Goal: Task Accomplishment & Management: Use online tool/utility

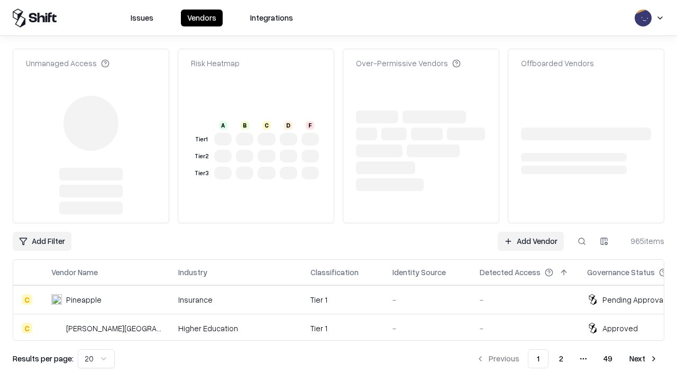
click at [530, 232] on link "Add Vendor" at bounding box center [531, 241] width 66 height 19
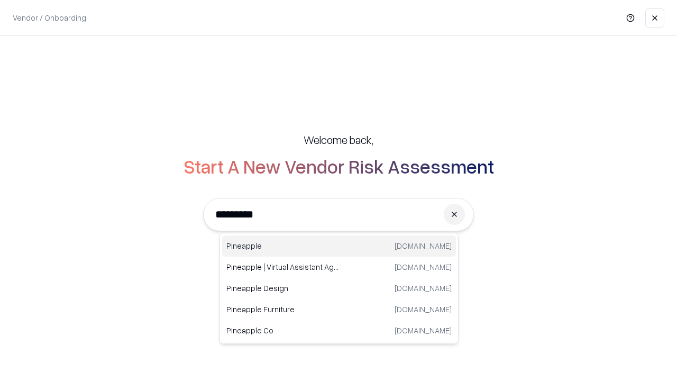
click at [339, 246] on div "Pineapple [DOMAIN_NAME]" at bounding box center [339, 245] width 234 height 21
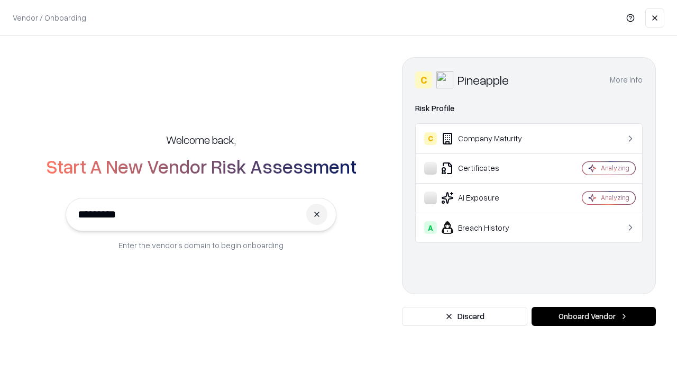
type input "*********"
click at [593, 316] on button "Onboard Vendor" at bounding box center [594, 316] width 124 height 19
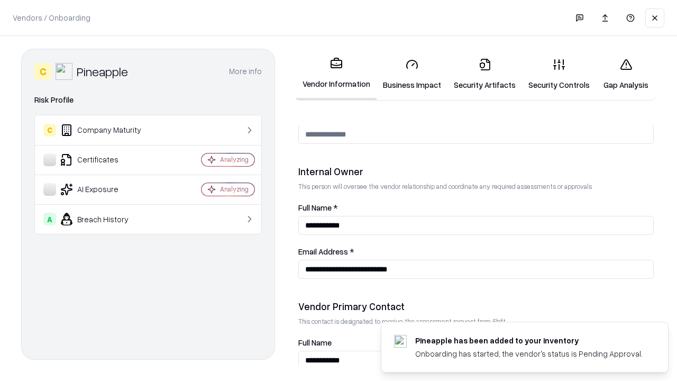
scroll to position [548, 0]
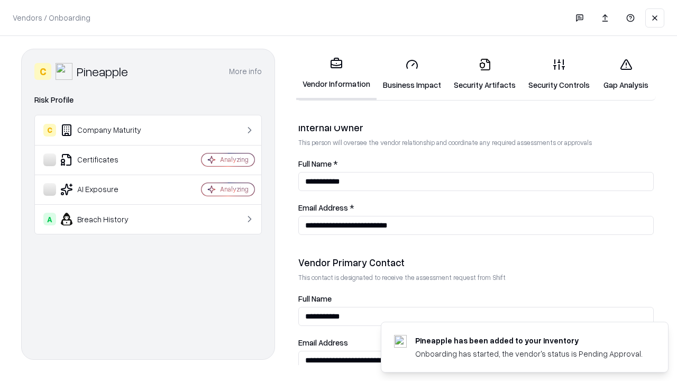
click at [412, 74] on link "Business Impact" at bounding box center [412, 74] width 71 height 49
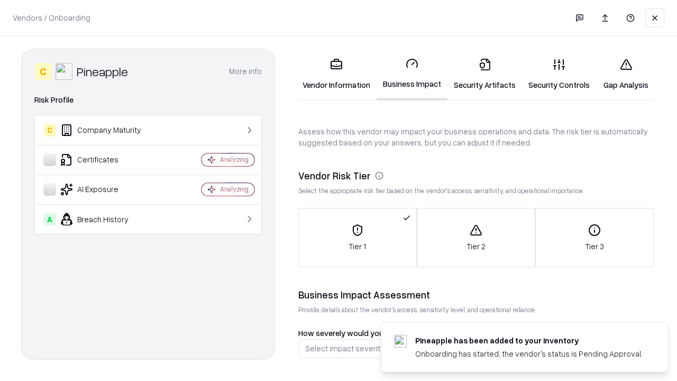
click at [484, 74] on link "Security Artifacts" at bounding box center [484, 74] width 75 height 49
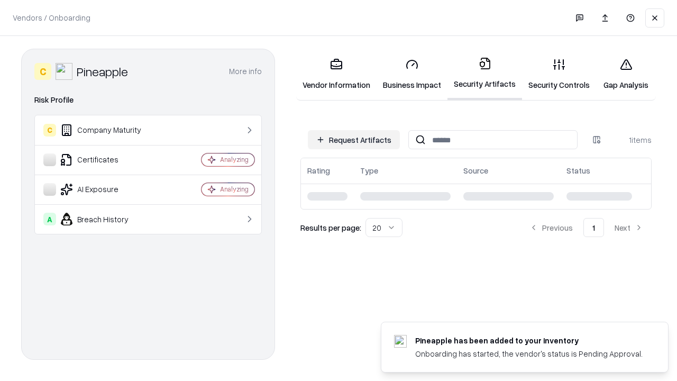
click at [354, 139] on button "Request Artifacts" at bounding box center [354, 139] width 92 height 19
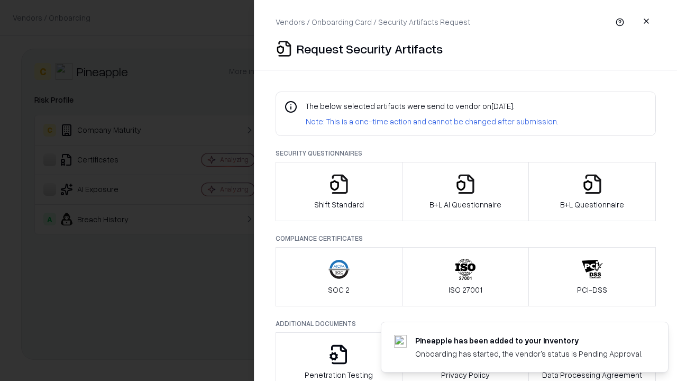
click at [338, 191] on icon "button" at bounding box center [338, 183] width 21 height 21
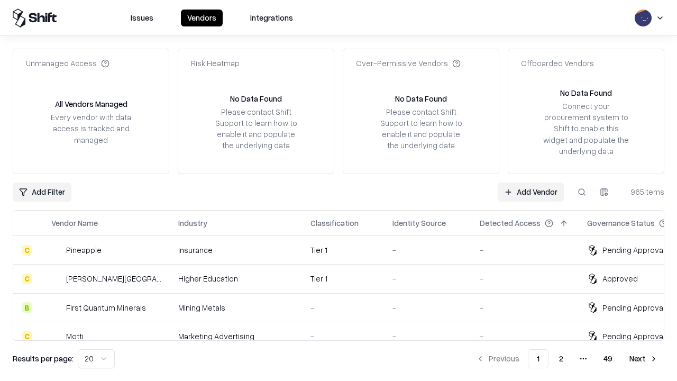
click at [530, 191] on link "Add Vendor" at bounding box center [531, 191] width 66 height 19
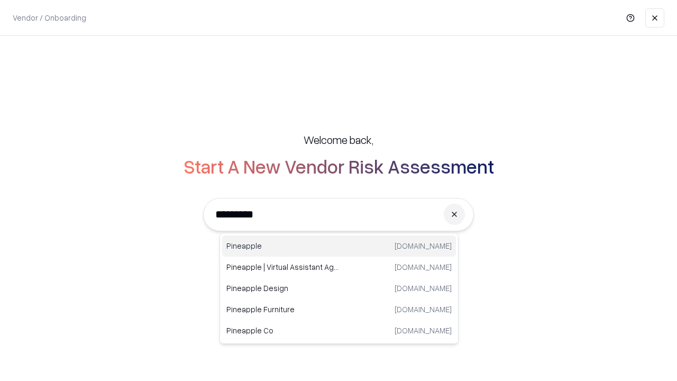
click at [339, 246] on div "Pineapple [DOMAIN_NAME]" at bounding box center [339, 245] width 234 height 21
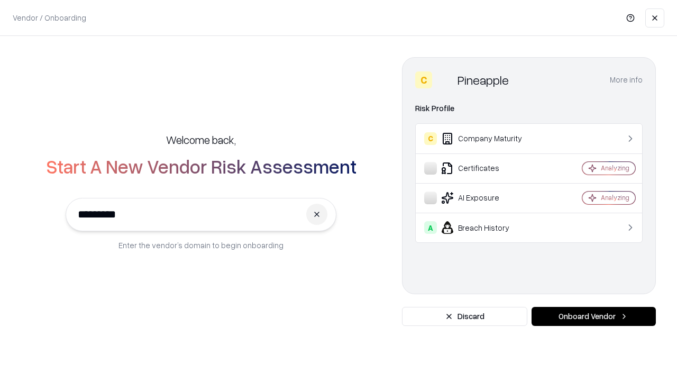
type input "*********"
click at [593, 316] on button "Onboard Vendor" at bounding box center [594, 316] width 124 height 19
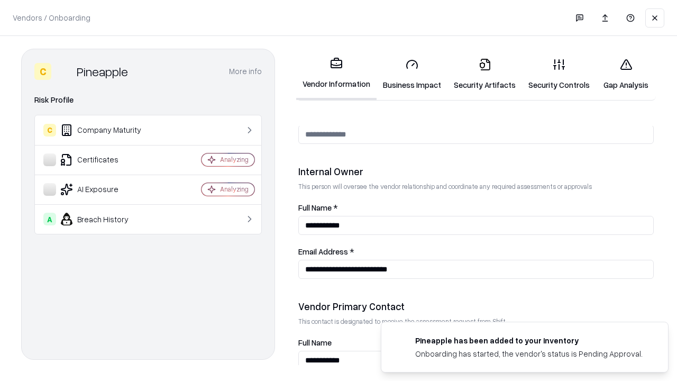
scroll to position [548, 0]
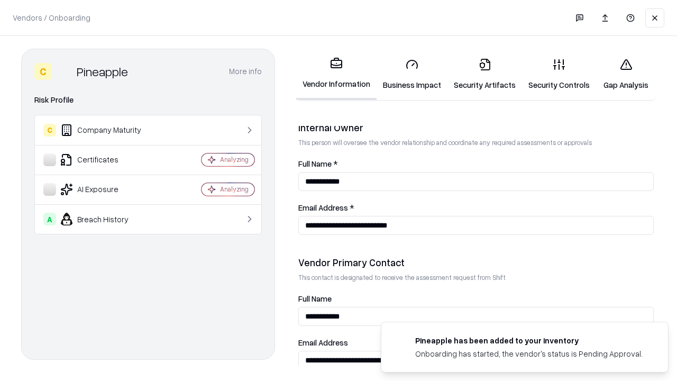
click at [626, 74] on link "Gap Analysis" at bounding box center [626, 74] width 60 height 49
